Goal: Information Seeking & Learning: Learn about a topic

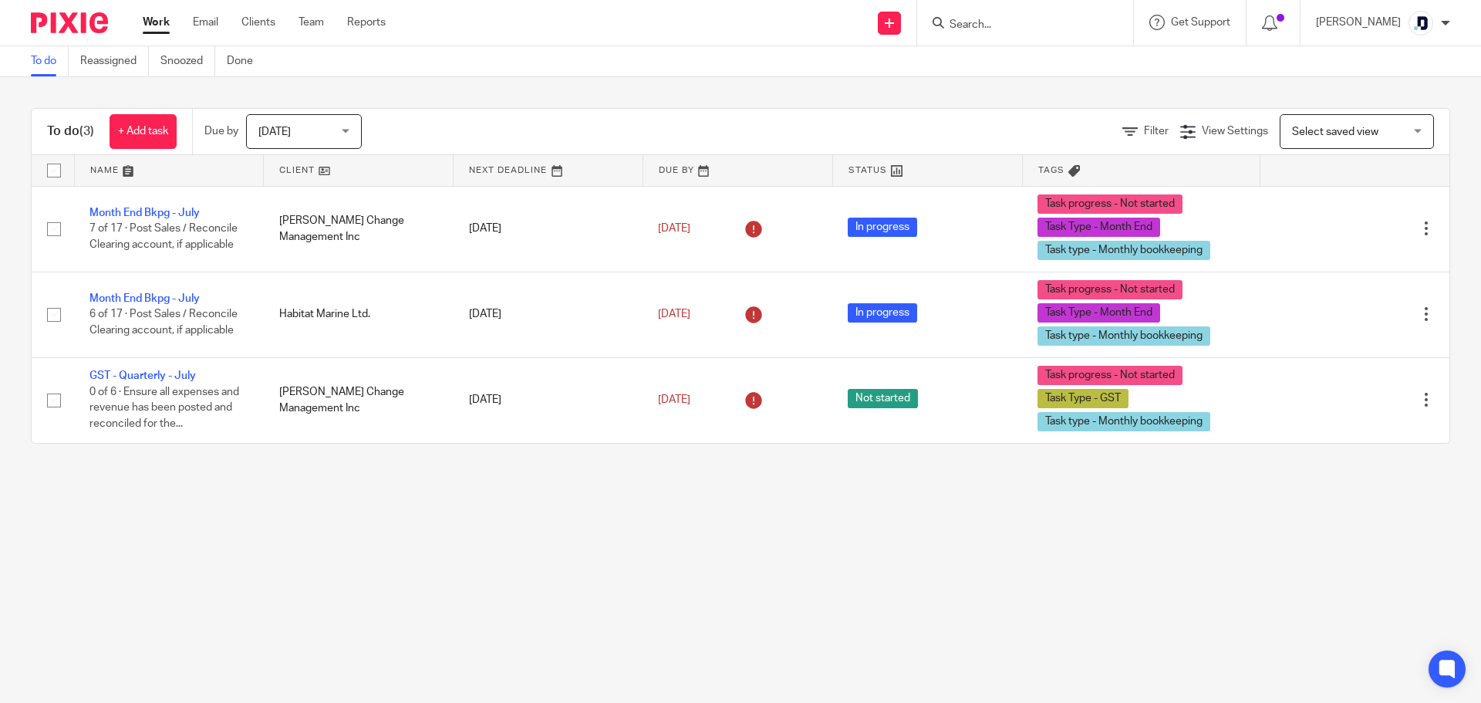
click at [211, 11] on div "Work Email Clients Team Reports Work Email Clients Team Reports Settings" at bounding box center [268, 23] width 282 height 46
click at [211, 17] on link "Email" at bounding box center [205, 22] width 25 height 15
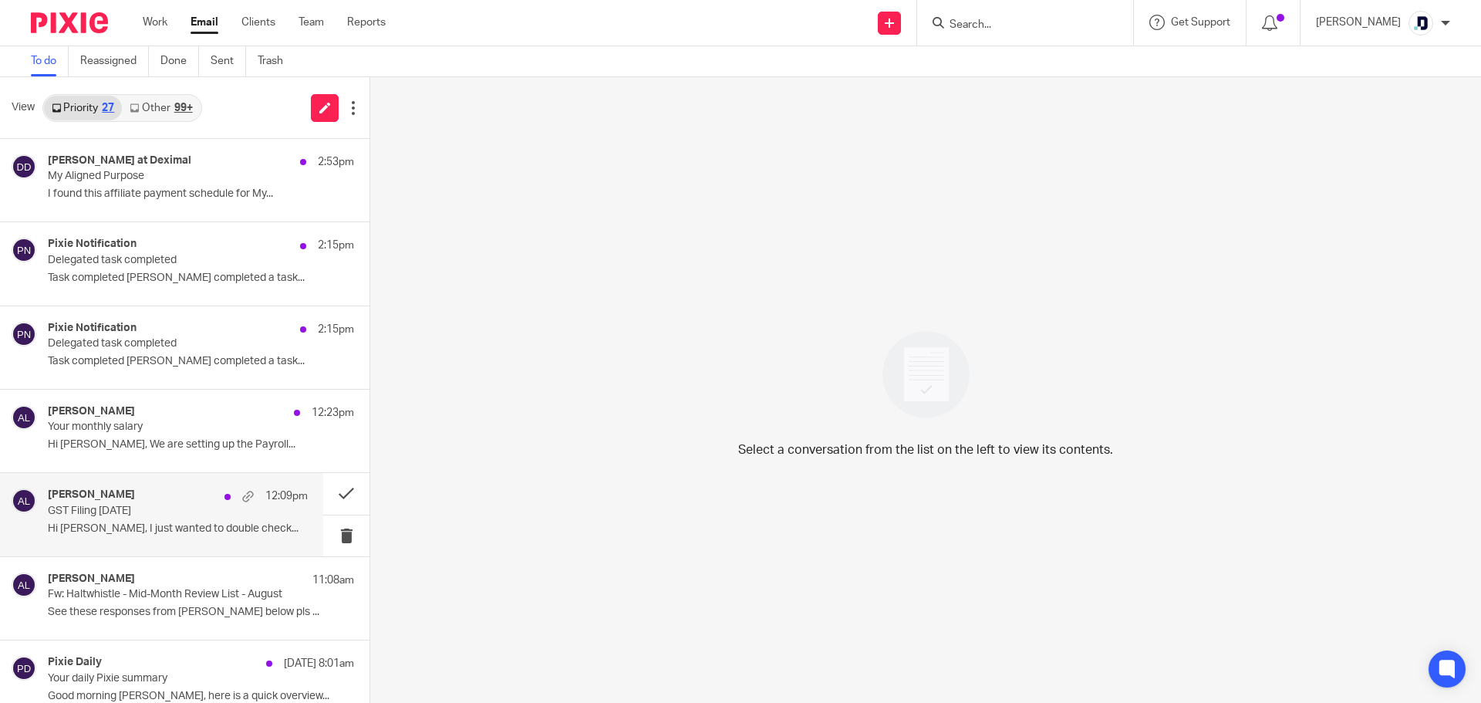
click at [157, 516] on p "GST Filing July 31 2025" at bounding box center [152, 511] width 208 height 13
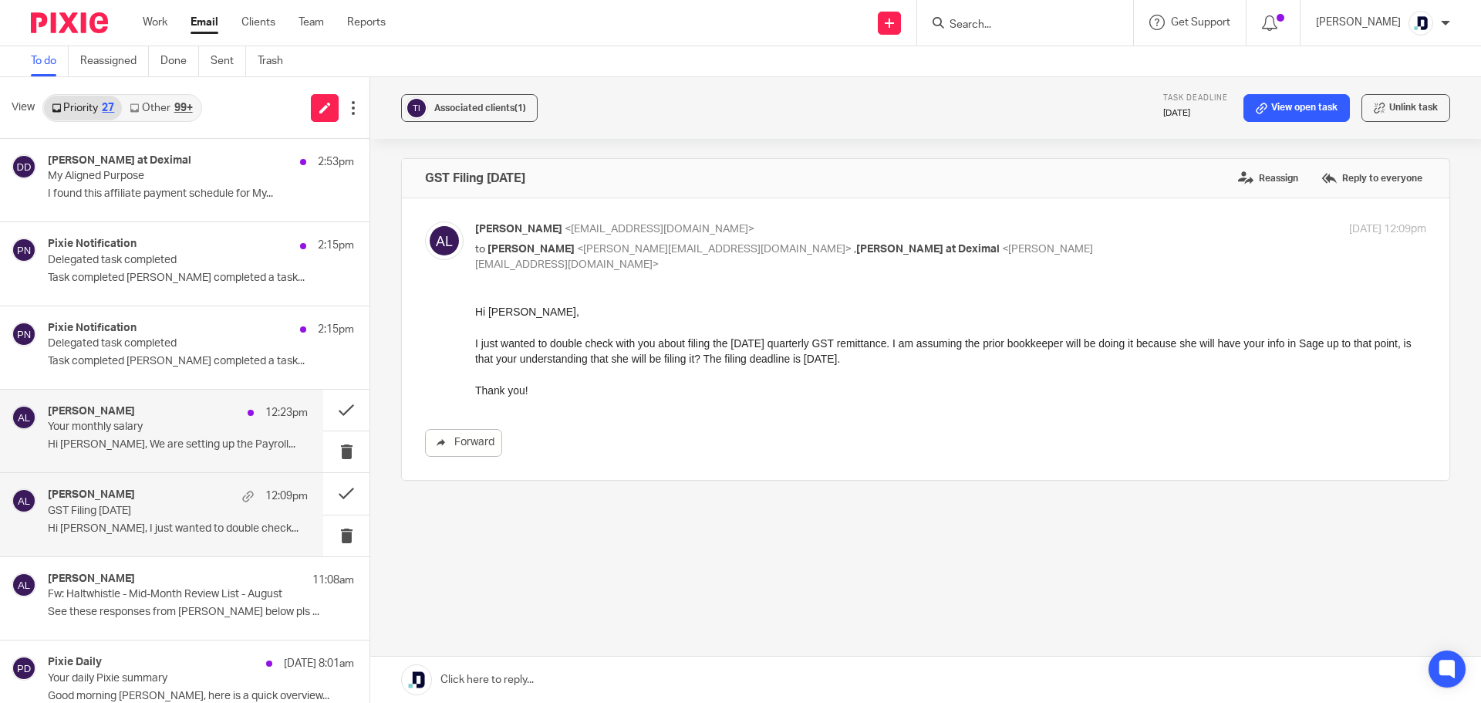
click at [123, 452] on div "Alicia Loewen 12:23pm Your monthly salary Hi Dawn-Marie, We are setting up the …" at bounding box center [178, 431] width 260 height 52
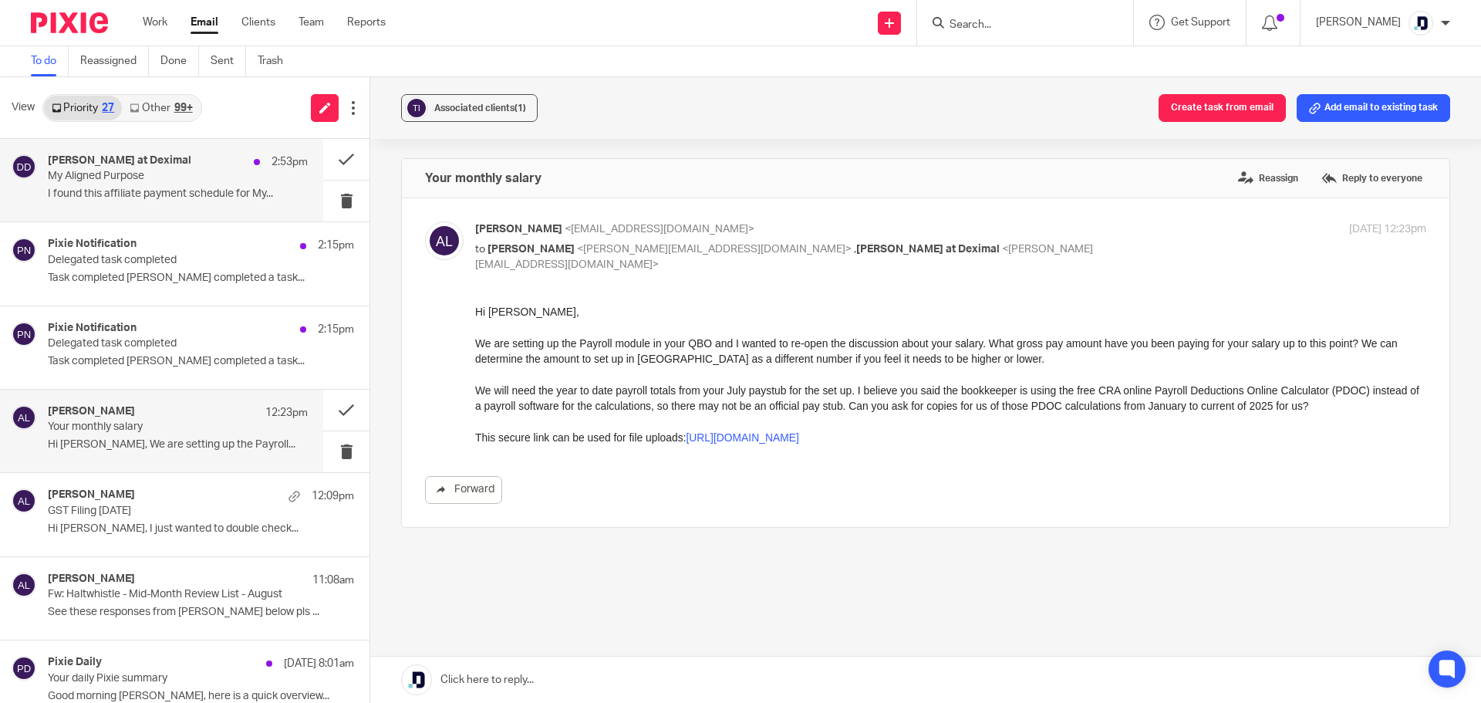
drag, startPoint x: 149, startPoint y: 190, endPoint x: 139, endPoint y: 188, distance: 10.3
click at [147, 190] on p "I found this affiliate payment schedule for My..." at bounding box center [178, 194] width 260 height 13
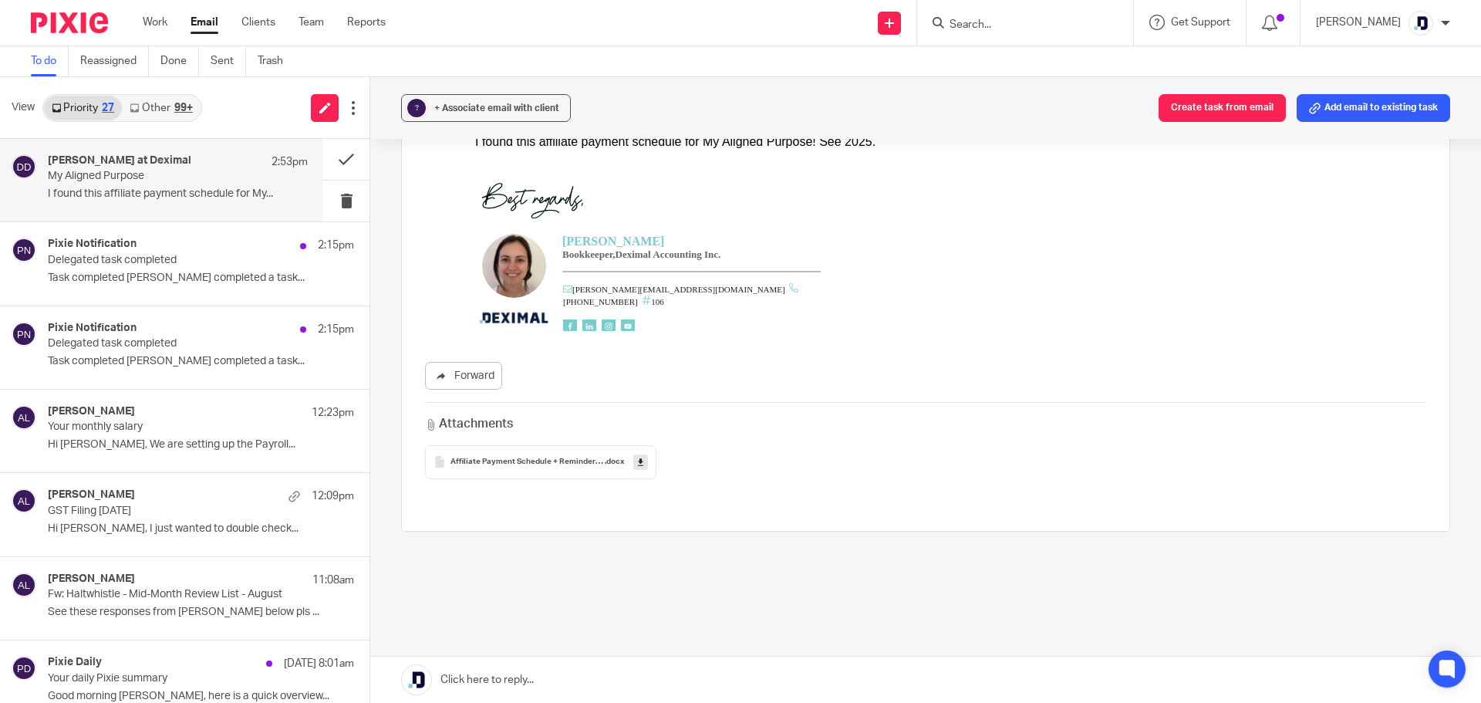
scroll to position [157, 0]
click at [553, 462] on span "Affiliate Payment Schedule + Reminders 2023-24-25" at bounding box center [528, 461] width 154 height 9
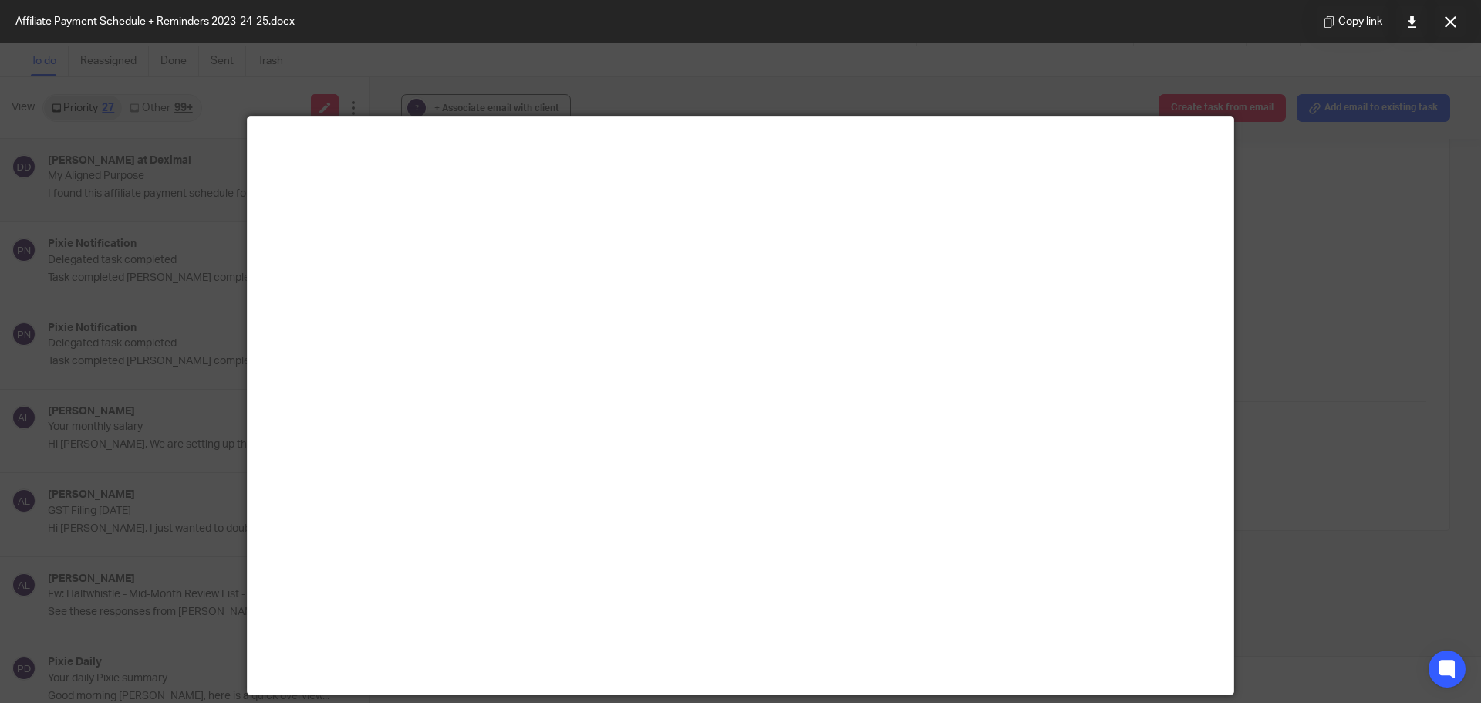
click at [1308, 383] on div at bounding box center [740, 351] width 1481 height 703
click at [1451, 29] on button at bounding box center [1450, 21] width 31 height 31
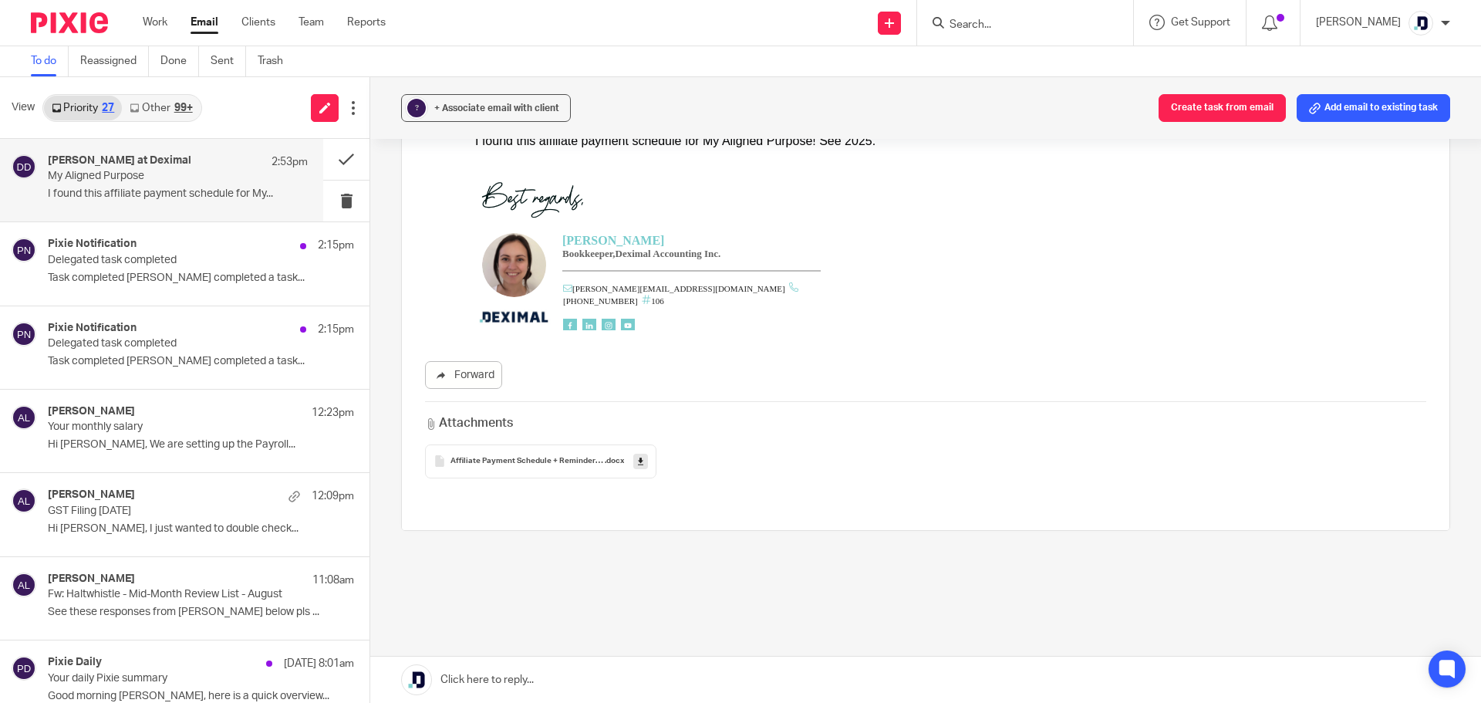
click at [596, 458] on span "Affiliate Payment Schedule + Reminders 2023-24-25" at bounding box center [528, 461] width 154 height 9
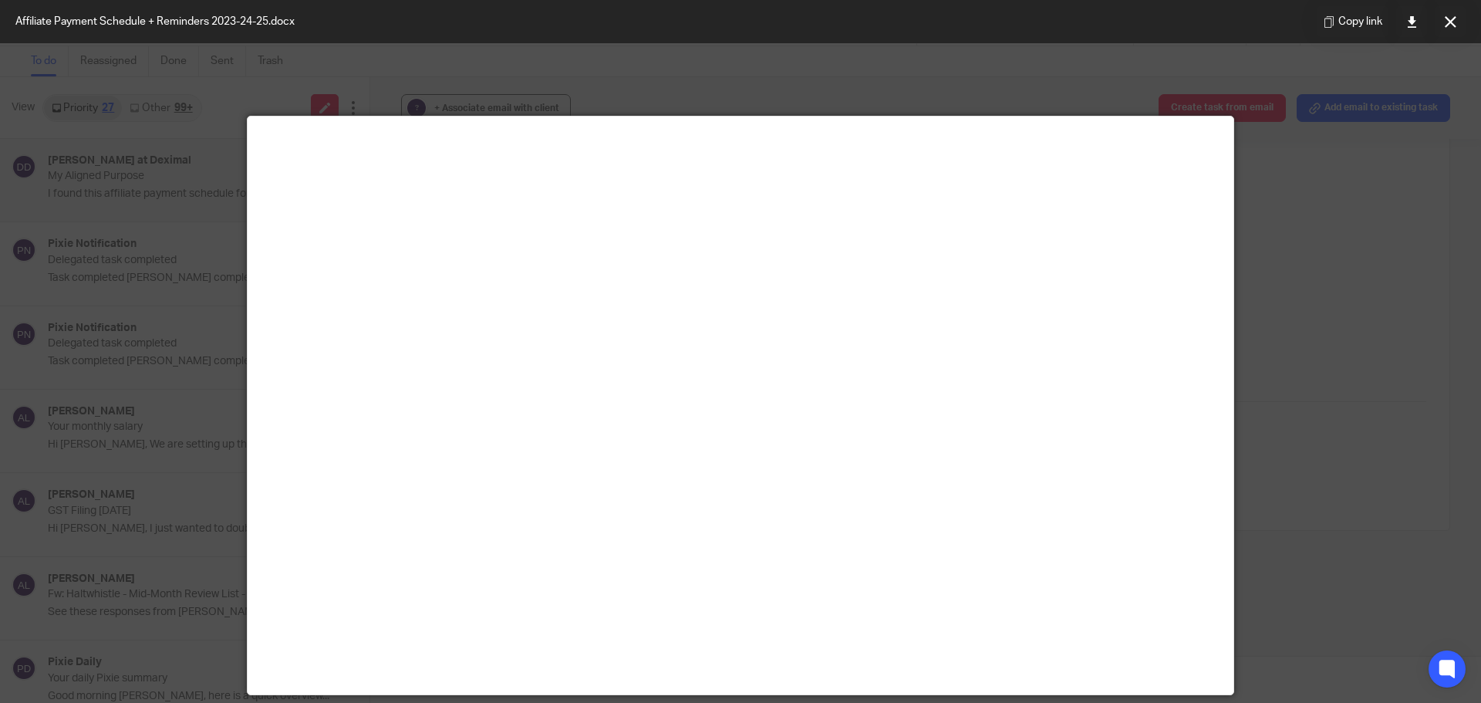
click at [184, 133] on div at bounding box center [740, 351] width 1481 height 703
click at [1321, 149] on div at bounding box center [740, 351] width 1481 height 703
click at [1451, 24] on icon at bounding box center [1451, 22] width 12 height 12
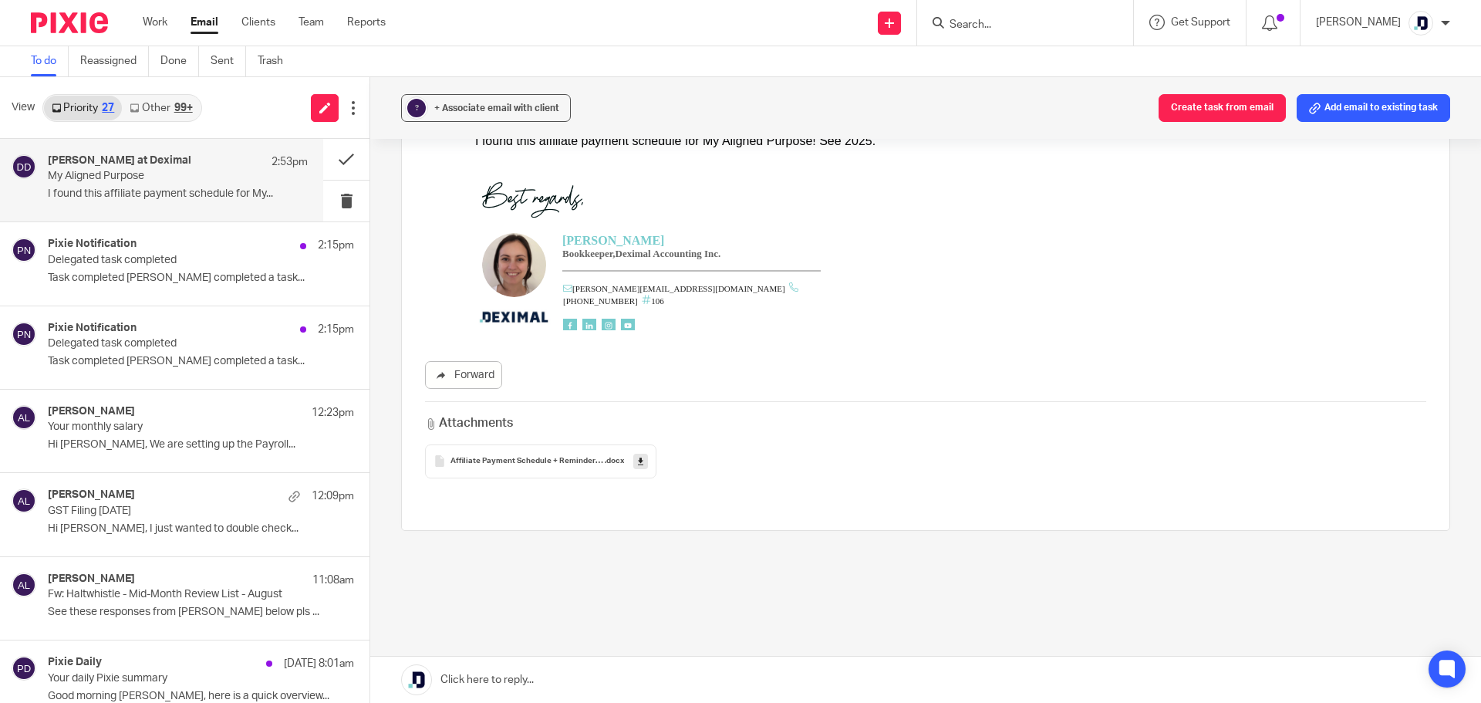
click at [204, 26] on link "Email" at bounding box center [205, 22] width 28 height 15
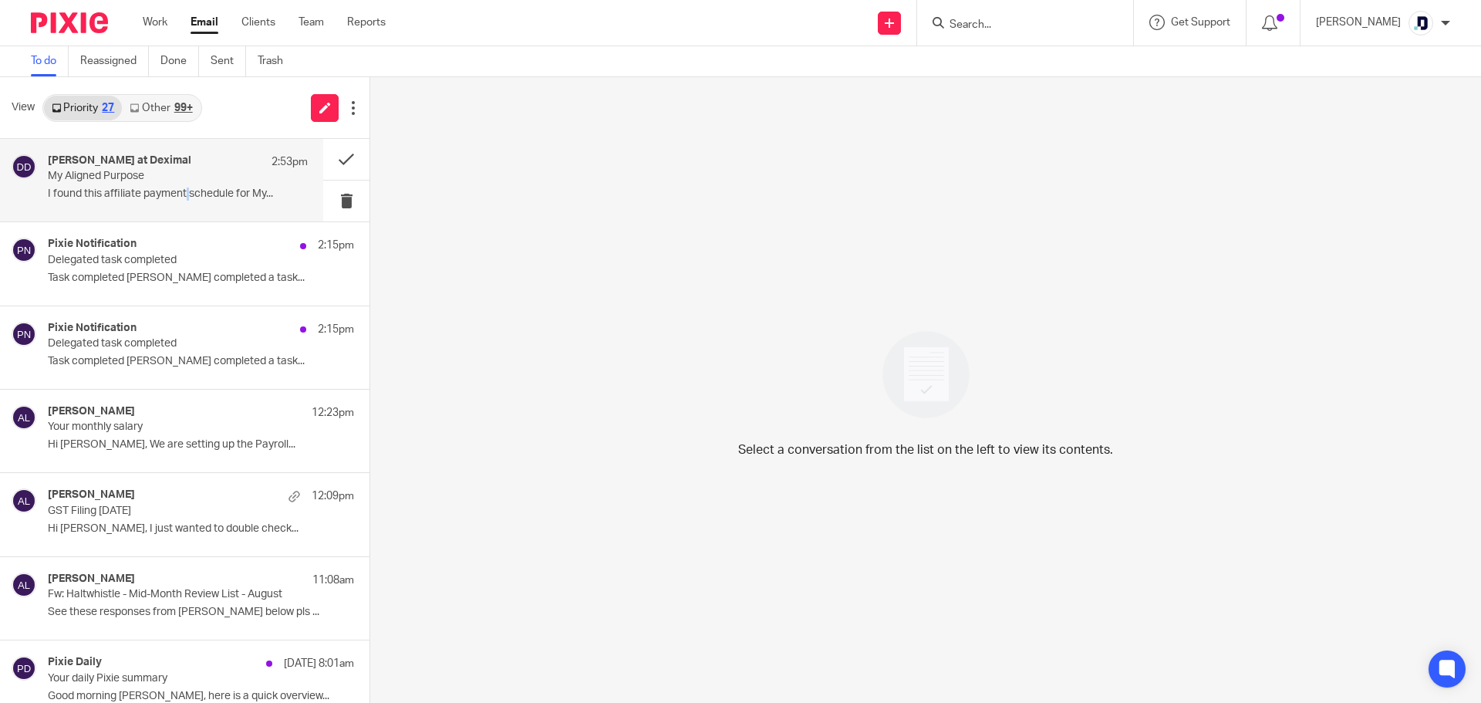
click at [188, 204] on div "[PERSON_NAME] at Deximal 2:53pm My Aligned Purpose I found this affiliate payme…" at bounding box center [178, 180] width 260 height 52
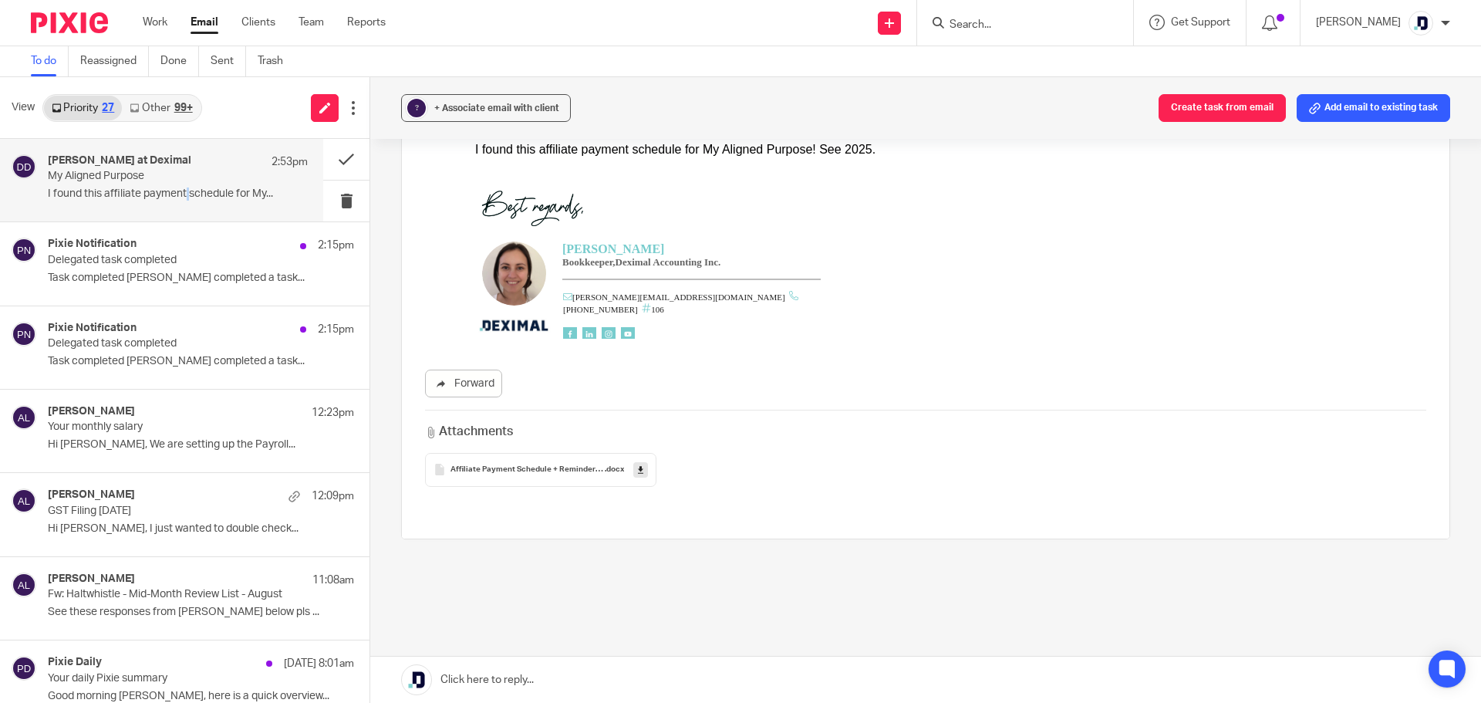
scroll to position [157, 0]
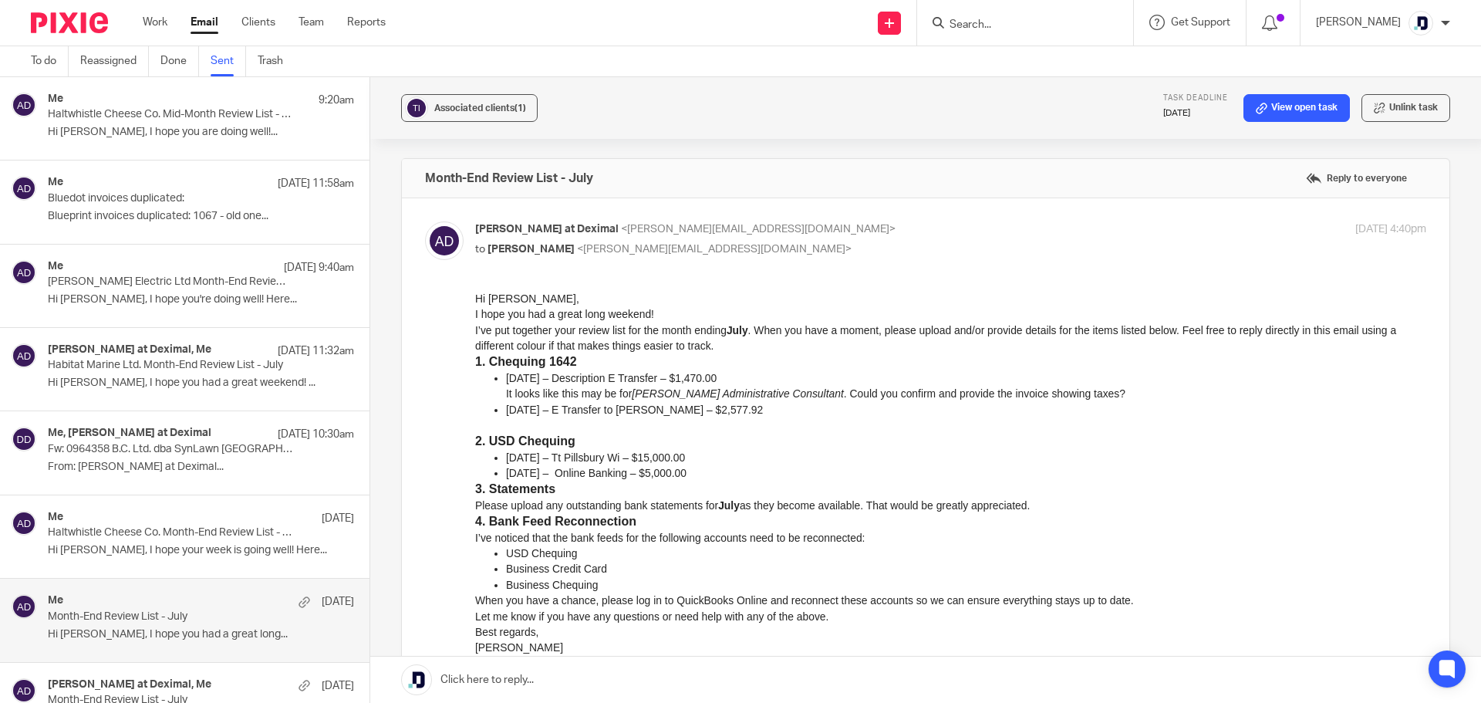
scroll to position [154, 0]
